Goal: Task Accomplishment & Management: Manage account settings

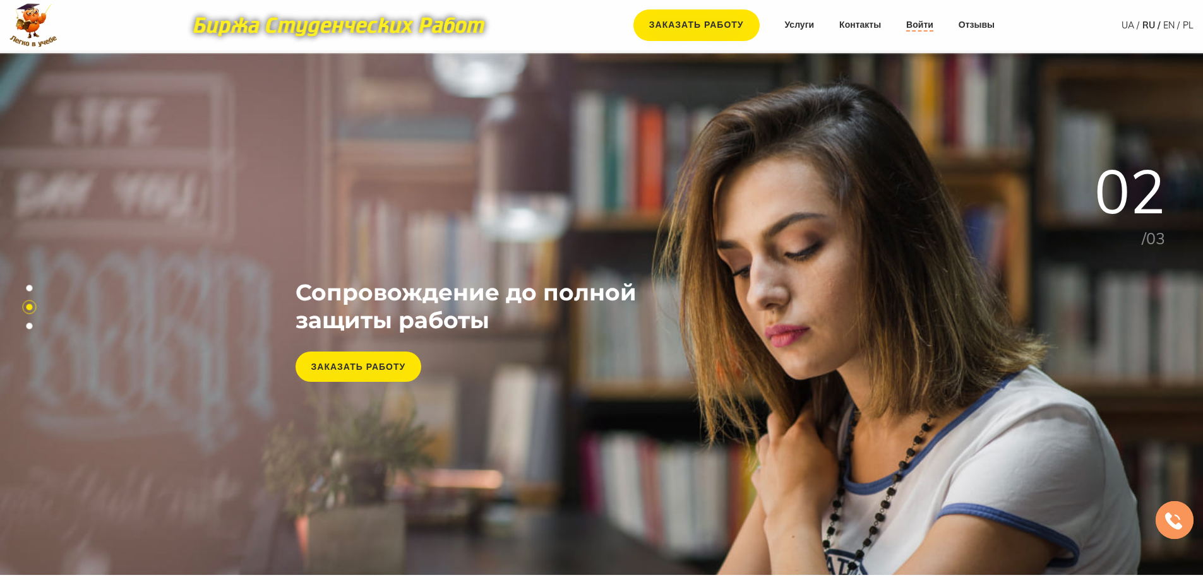
click at [919, 22] on link "Войти" at bounding box center [919, 25] width 27 height 13
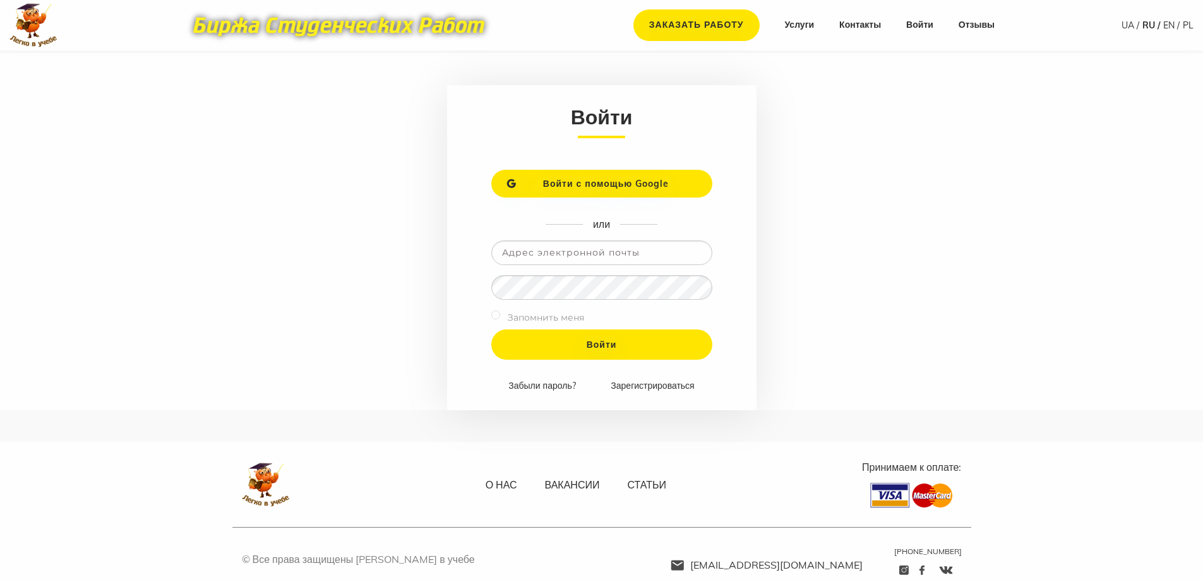
click at [531, 253] on input "email" at bounding box center [601, 253] width 221 height 25
type input "[EMAIL_ADDRESS][DOMAIN_NAME]"
click at [491, 330] on input "Войти" at bounding box center [601, 345] width 221 height 30
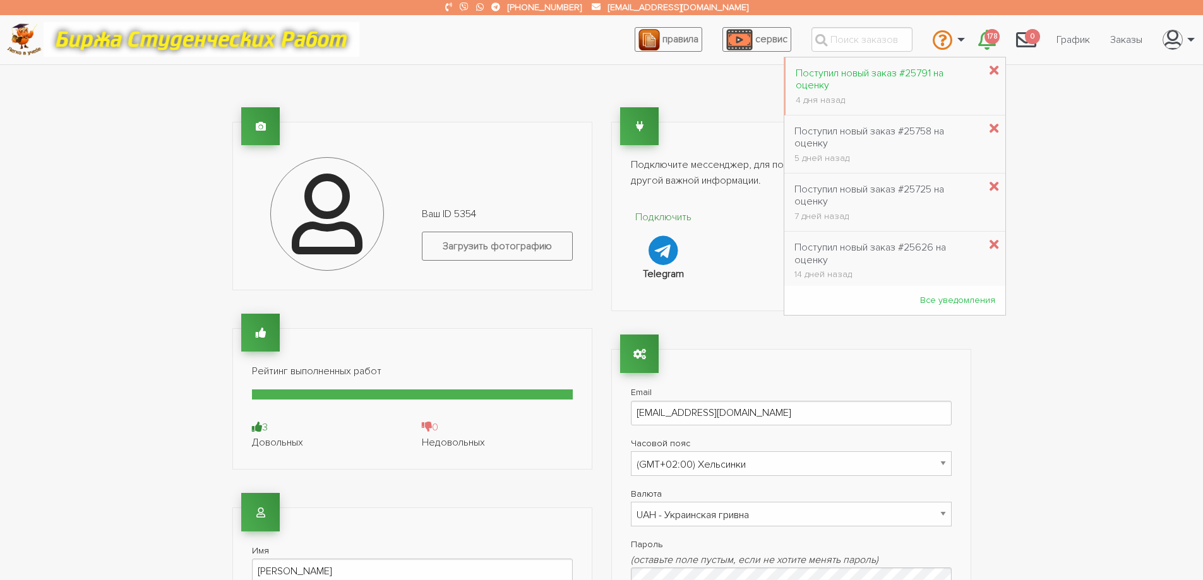
click at [844, 72] on div "Поступил новый заказ #25791 на оценку" at bounding box center [888, 80] width 184 height 24
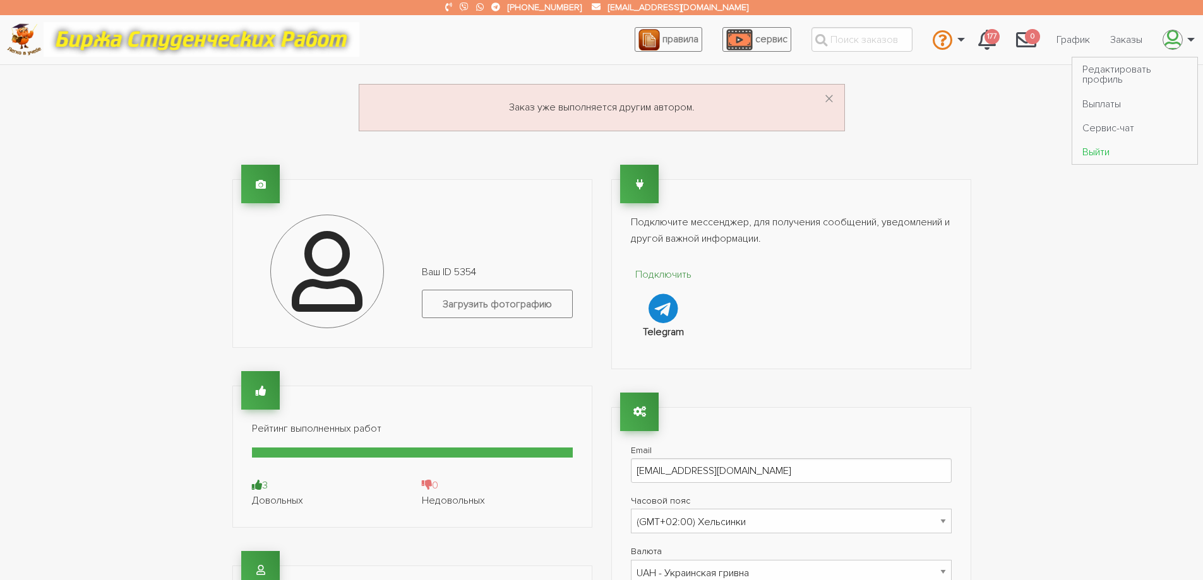
click at [1100, 156] on link "Выйти" at bounding box center [1134, 152] width 125 height 24
